Goal: Navigation & Orientation: Find specific page/section

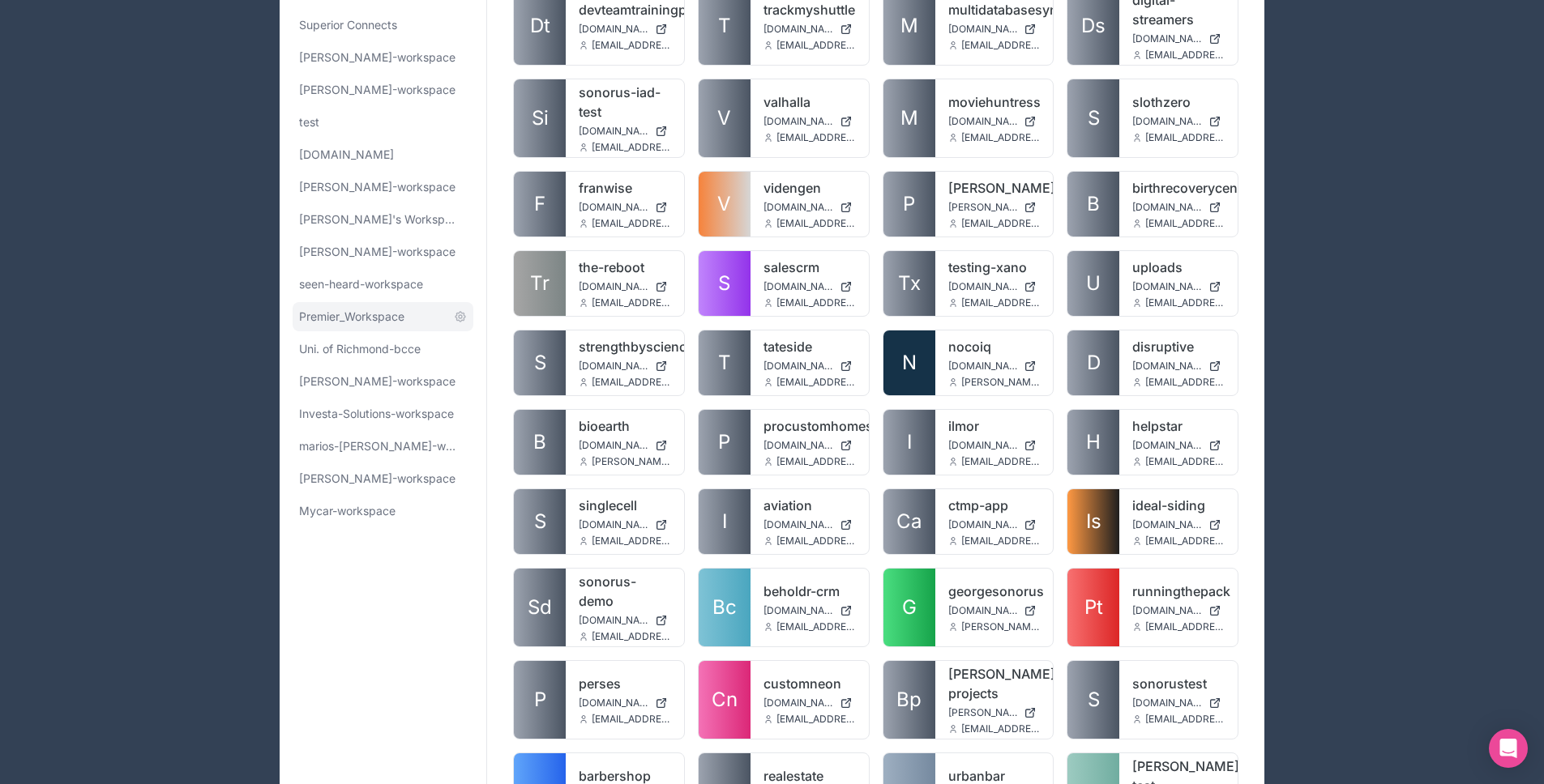
scroll to position [241, 0]
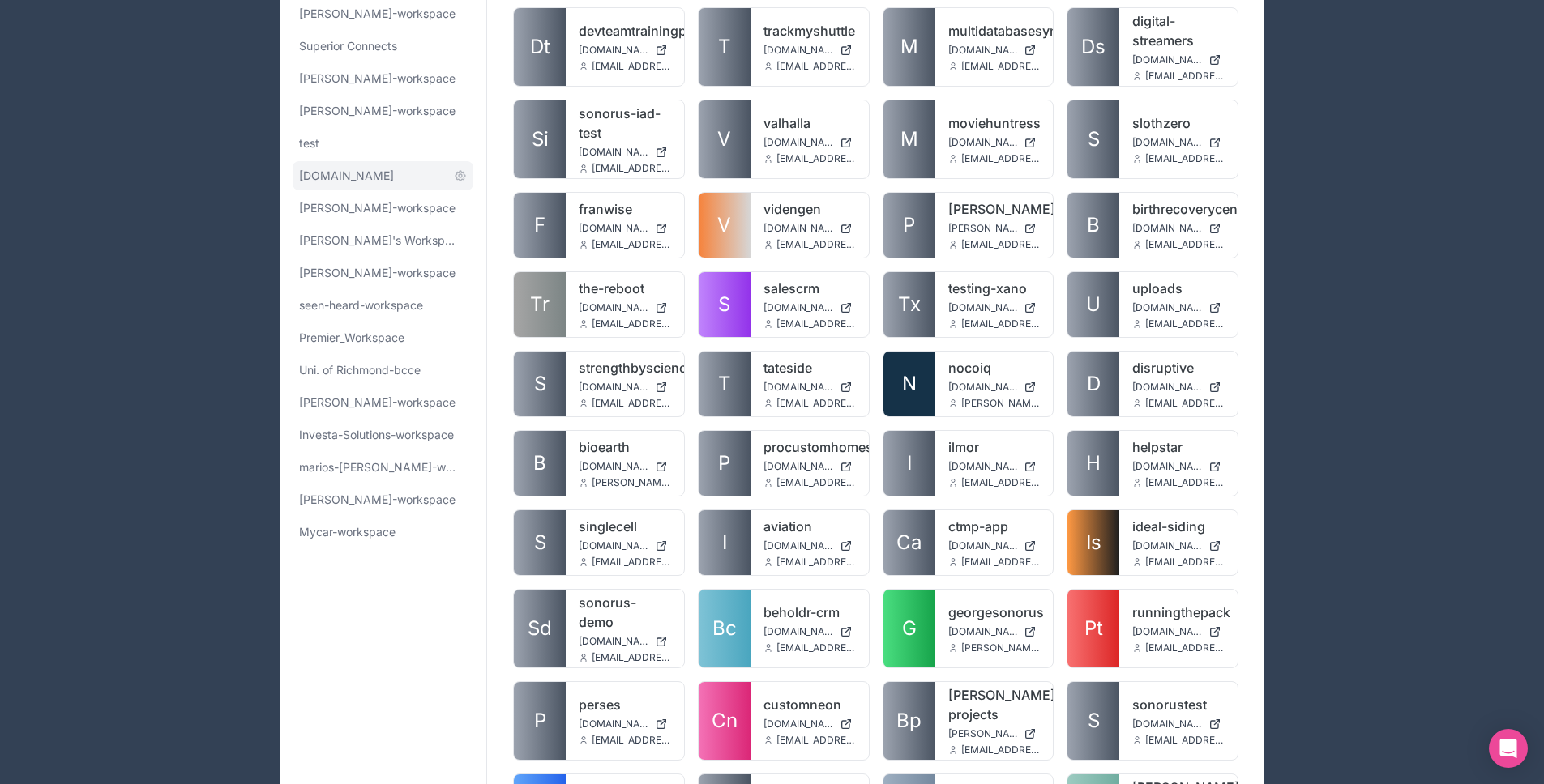
click at [347, 179] on span "[DOMAIN_NAME]" at bounding box center [346, 175] width 94 height 16
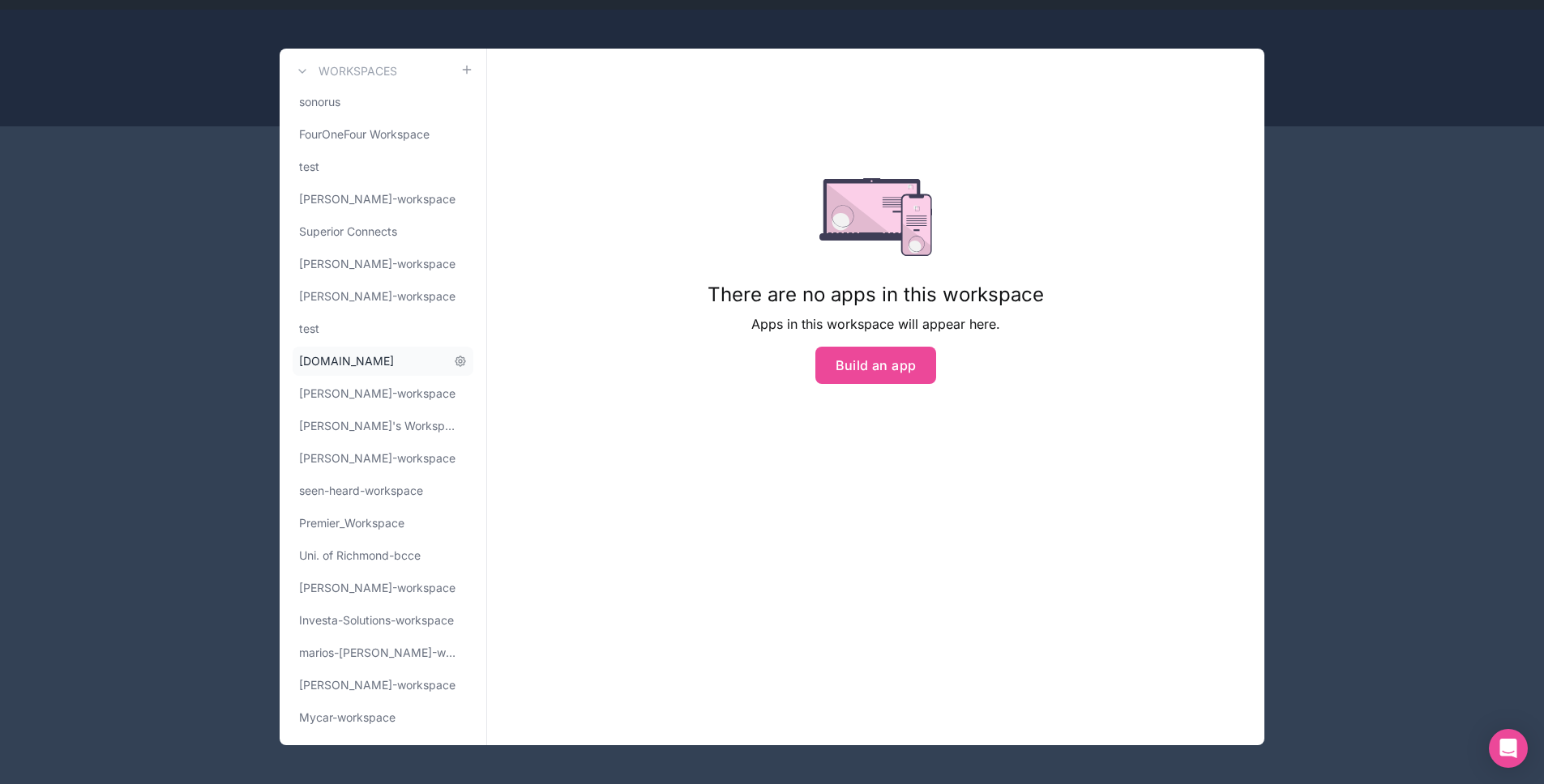
scroll to position [55, 0]
click at [364, 714] on span "Mycar-workspace" at bounding box center [347, 718] width 96 height 16
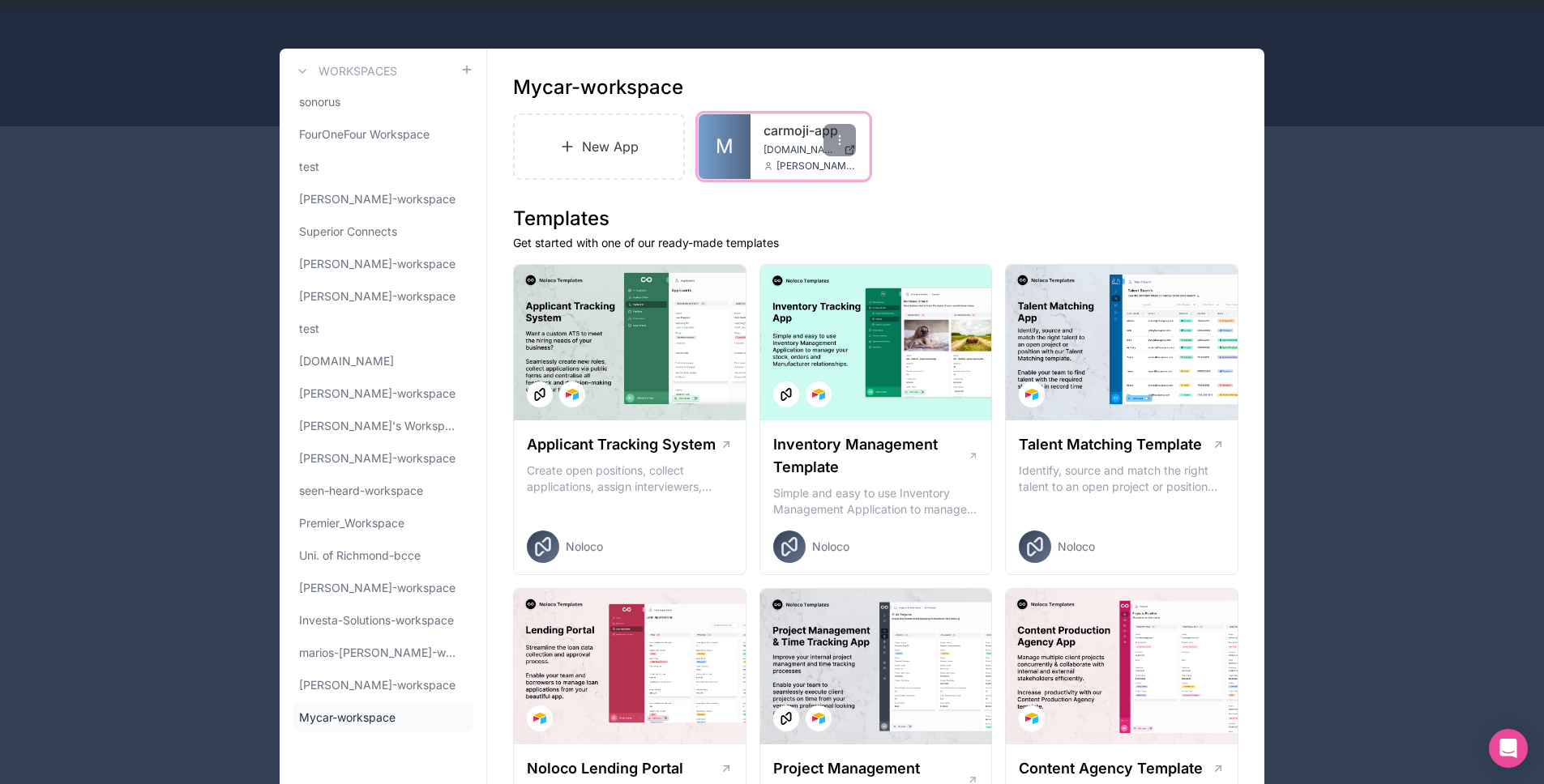
click at [725, 134] on span "M" at bounding box center [724, 146] width 18 height 26
